Goal: Use online tool/utility: Utilize a website feature to perform a specific function

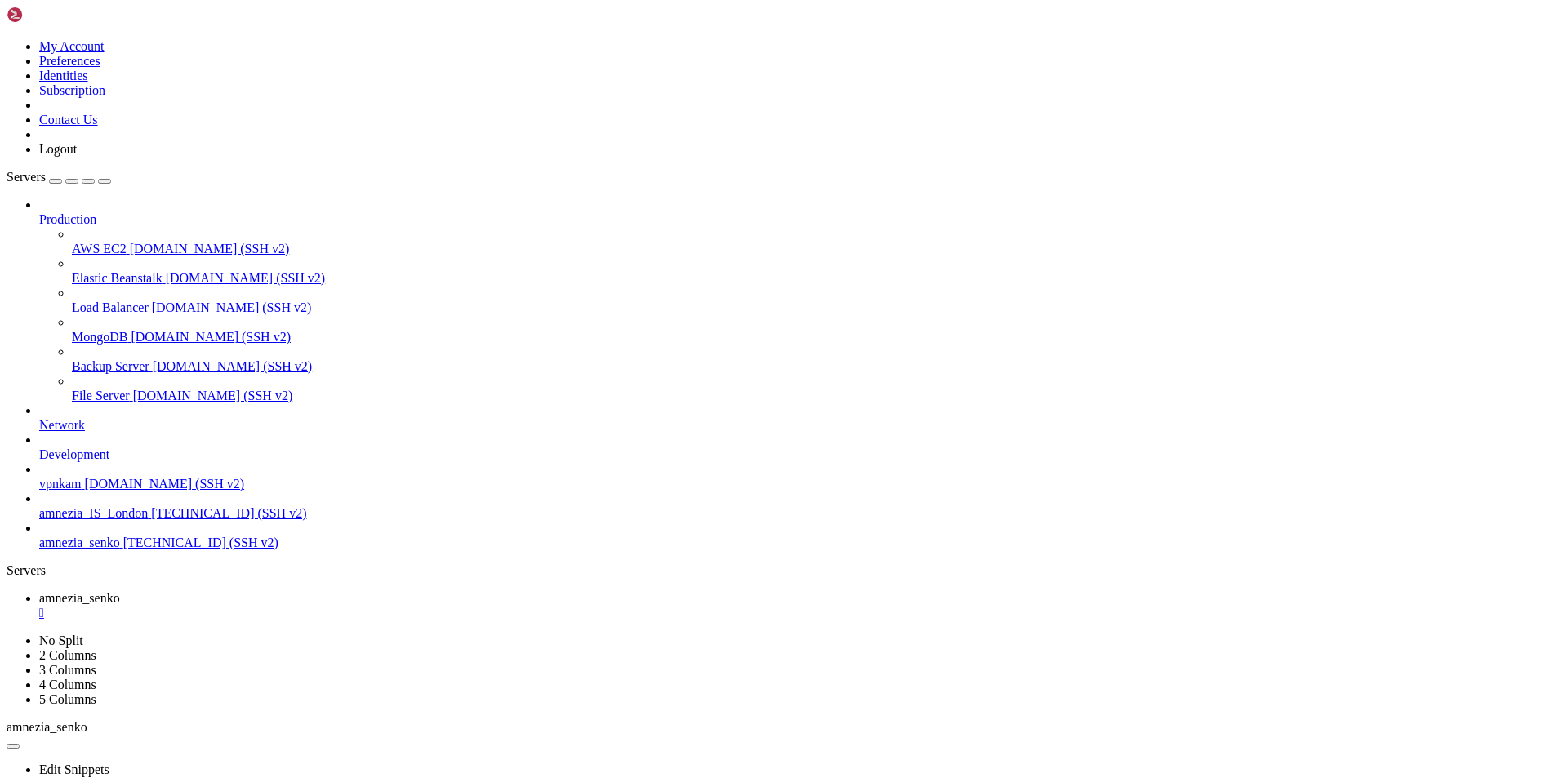
scroll to position [6468, 0]
drag, startPoint x: 42, startPoint y: 584, endPoint x: 69, endPoint y: 584, distance: 27.0
click at [69, 550] on link "amnezia_senko [TECHNICAL_ID] (SSH v2)" at bounding box center [800, 542] width 1523 height 15
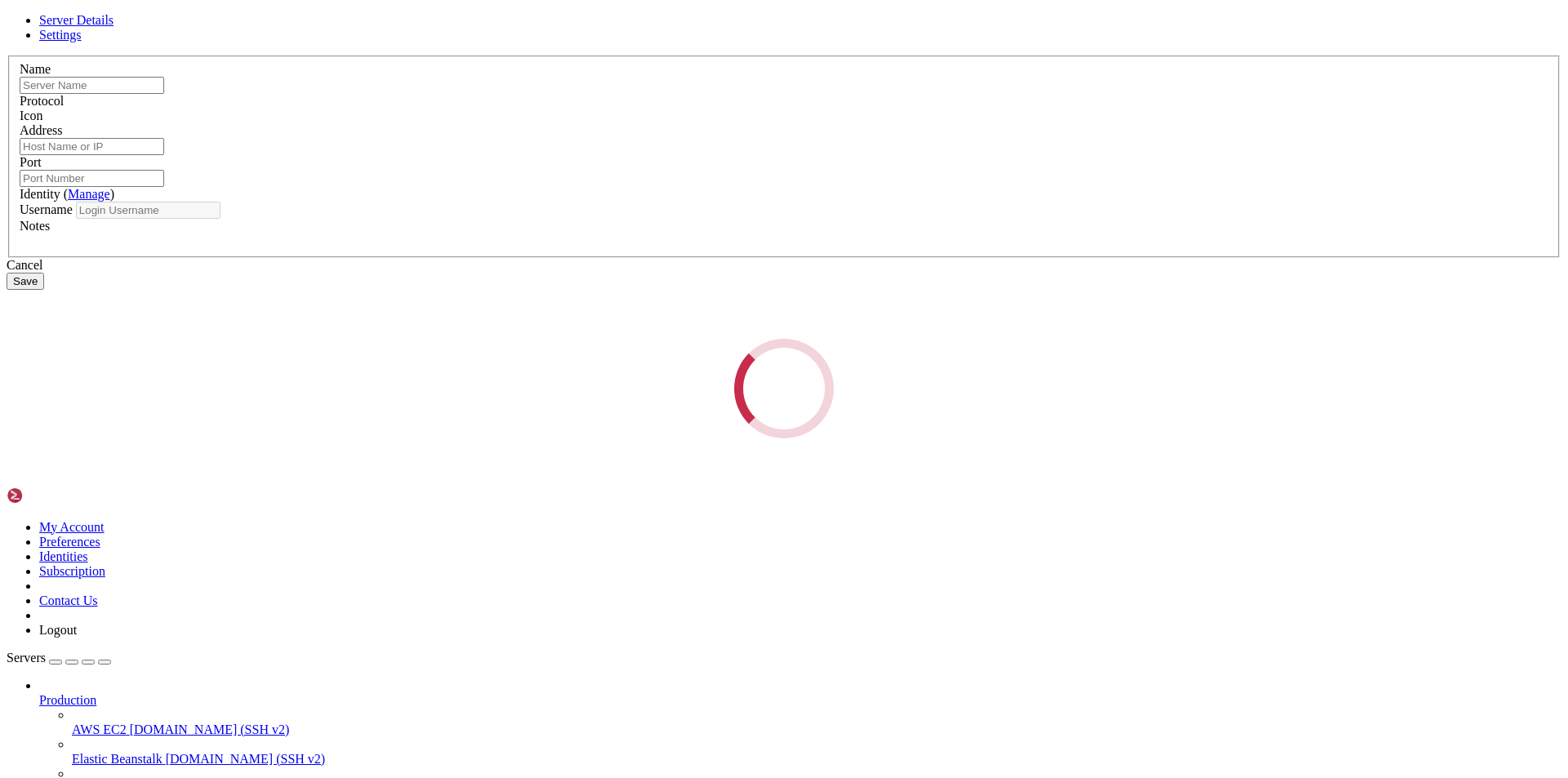
type input "amnezia_senko"
type input "[TECHNICAL_ID]"
type input "22"
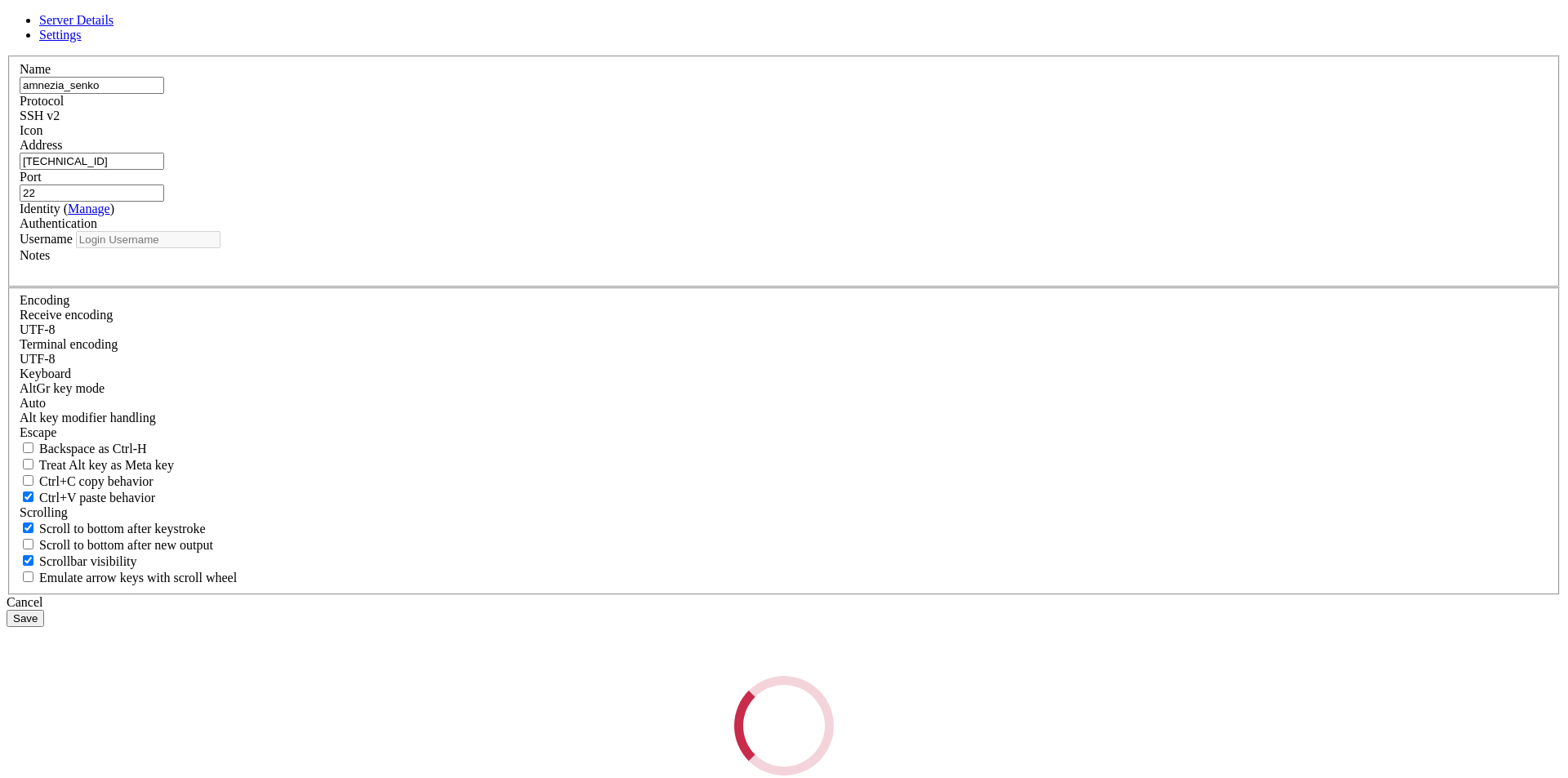
type input "root"
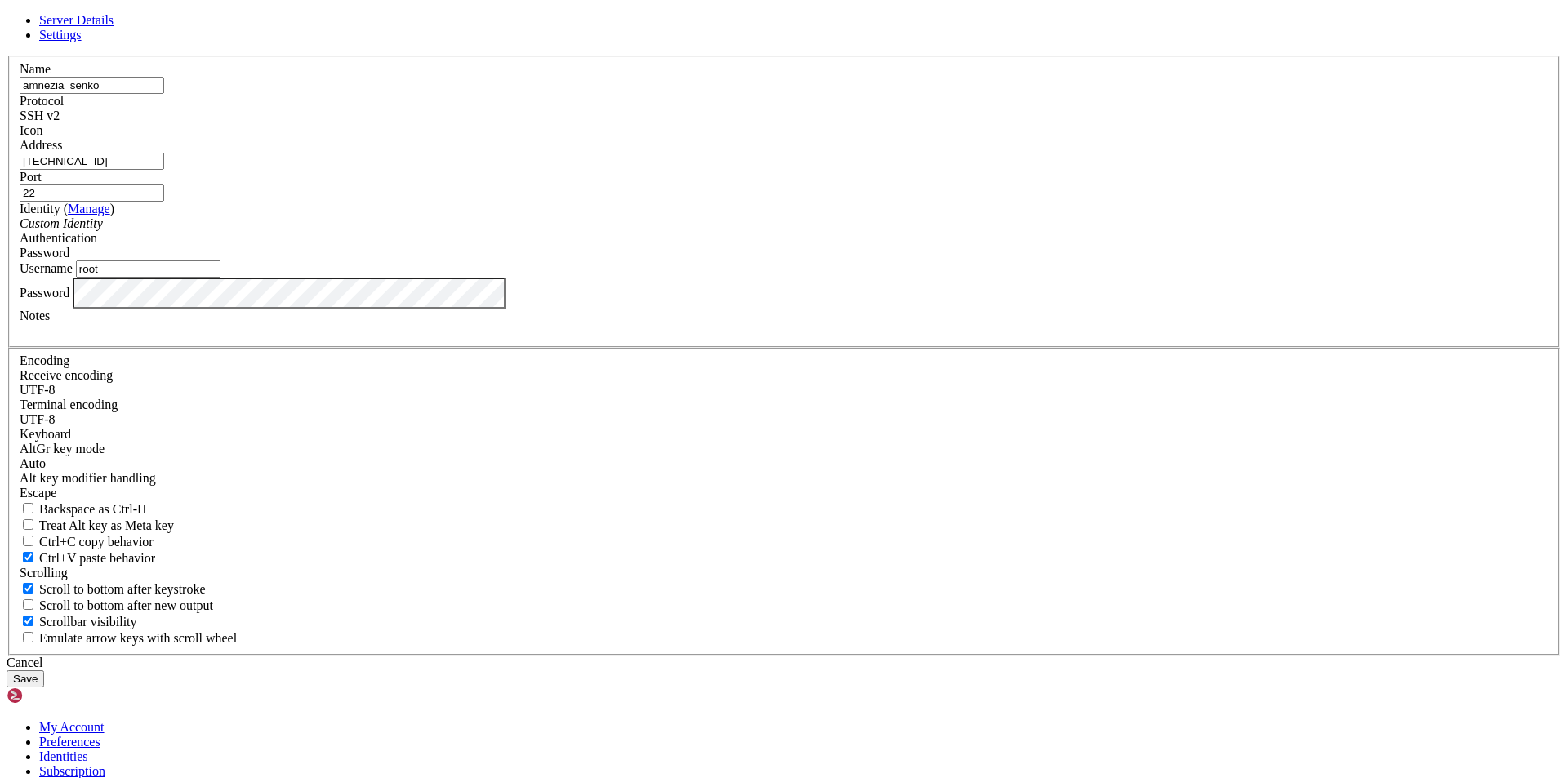
click at [165, 170] on input "[TECHNICAL_ID]" at bounding box center [92, 161] width 145 height 17
click at [1205, 305] on div "Server Details Settings Name amnezia_senko Protocol SSH v2 Icon" at bounding box center [784, 350] width 1555 height 674
click at [7, 56] on icon at bounding box center [7, 56] width 0 height 0
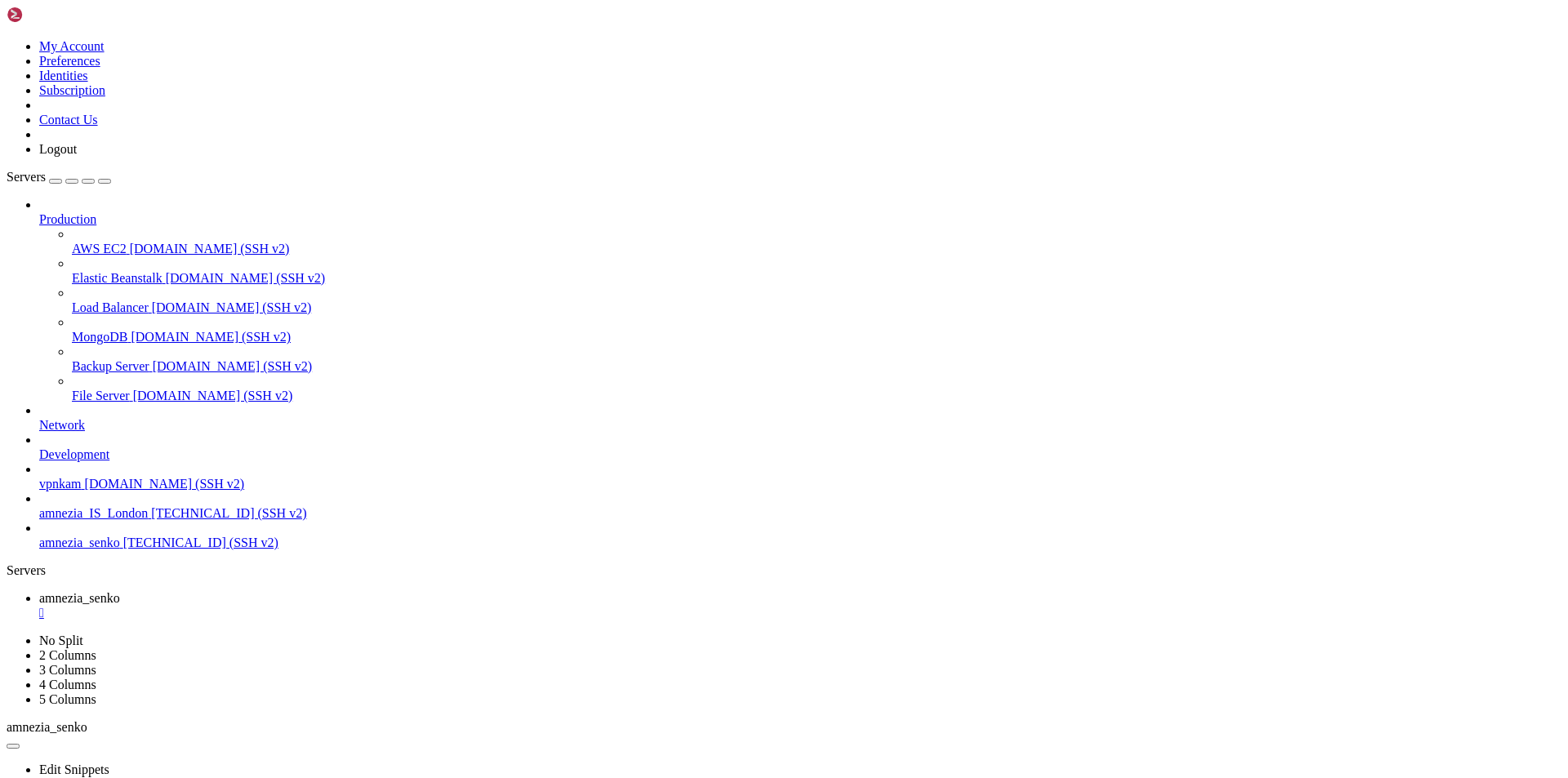
click at [123, 549] on span "[TECHNICAL_ID] (SSH v2)" at bounding box center [200, 542] width 155 height 14
drag, startPoint x: 14, startPoint y: 1173, endPoint x: 33, endPoint y: 1532, distance: 359.5
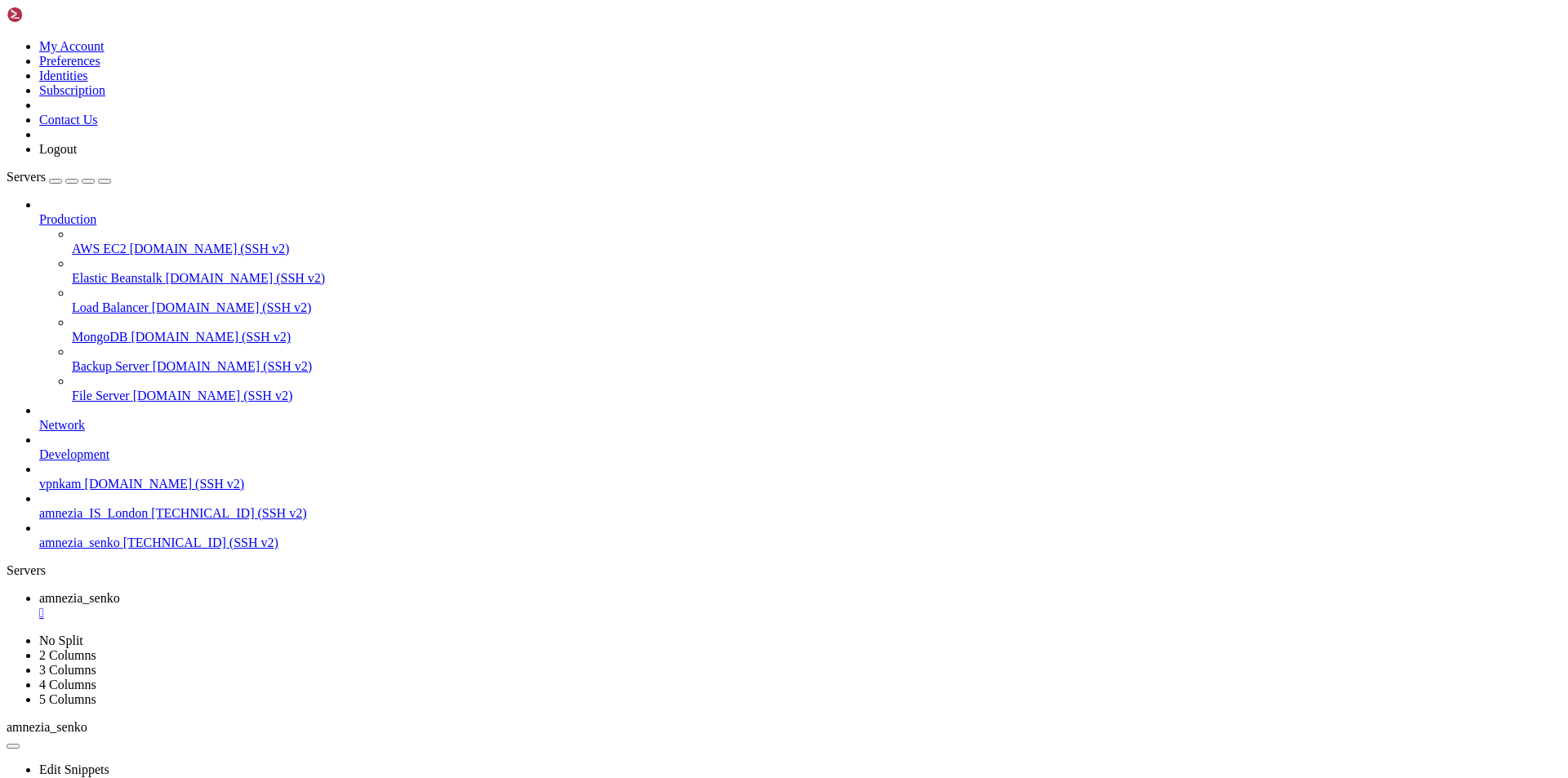
copy div "[ }, { "clientId": "OoFwOKsCiztt8cazjrfTMrI1EmN4Bjw4rM000nyiHTk=", "userData": …"
